Goal: Task Accomplishment & Management: Manage account settings

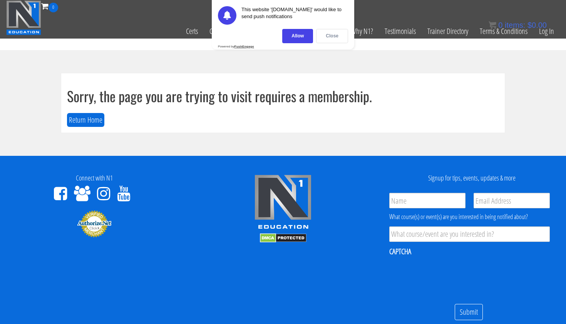
click at [329, 34] on div "Close" at bounding box center [332, 36] width 32 height 14
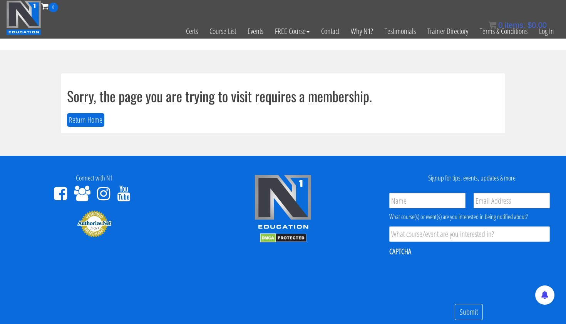
click at [398, 0] on div "0 Certs Course List Events FREE Course Course Preview – Biomechanics Course Pre…" at bounding box center [283, 19] width 554 height 38
click at [545, 32] on link "Log In" at bounding box center [547, 31] width 27 height 38
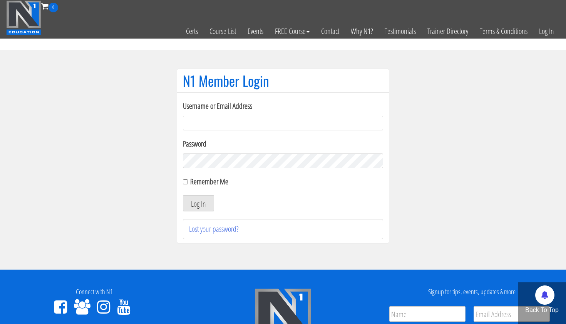
type input "vasanthramana@gmail.com"
click at [198, 203] on button "Log In" at bounding box center [198, 203] width 31 height 16
click at [199, 203] on button "Log In" at bounding box center [198, 203] width 31 height 16
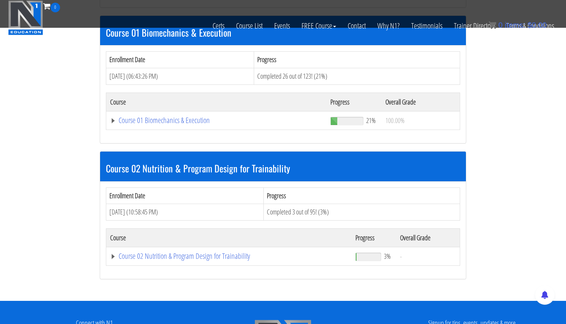
scroll to position [234, 0]
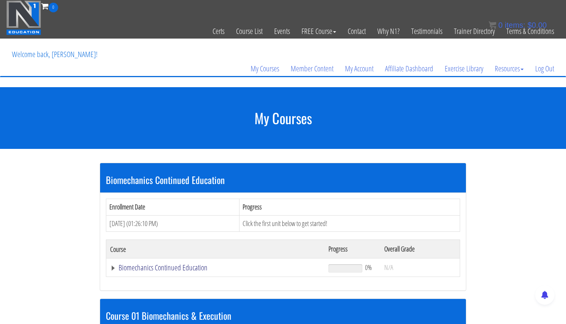
scroll to position [0, 0]
